Goal: Information Seeking & Learning: Learn about a topic

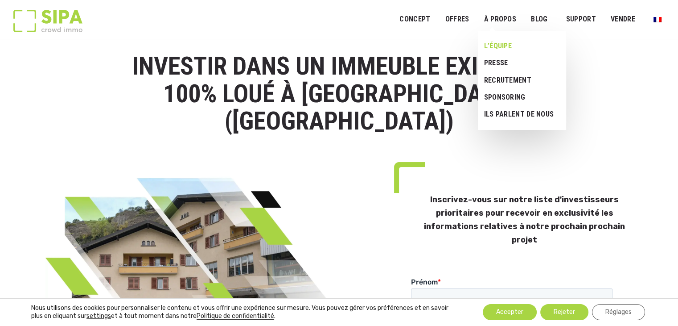
click at [496, 45] on link "L’ÉQUIPE" at bounding box center [519, 45] width 82 height 17
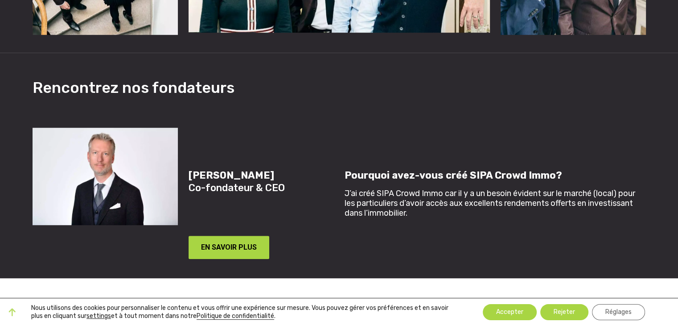
scroll to position [610, 0]
